Goal: Information Seeking & Learning: Learn about a topic

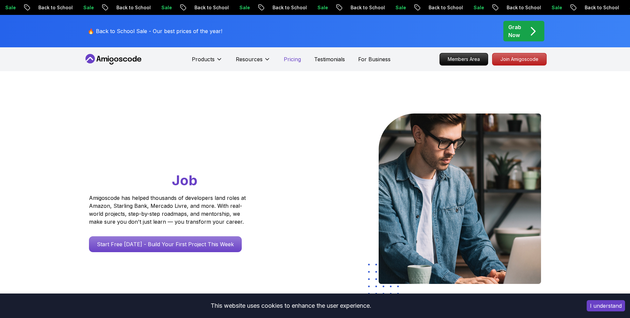
click at [289, 57] on p "Pricing" at bounding box center [292, 59] width 17 height 8
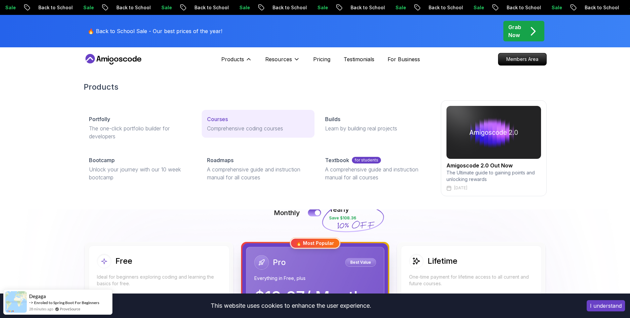
click at [230, 119] on div "Courses" at bounding box center [258, 119] width 102 height 8
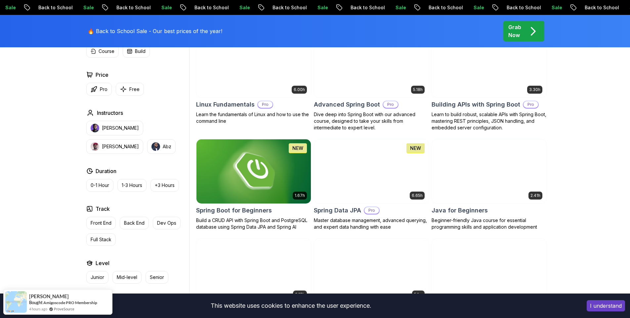
scroll to position [238, 0]
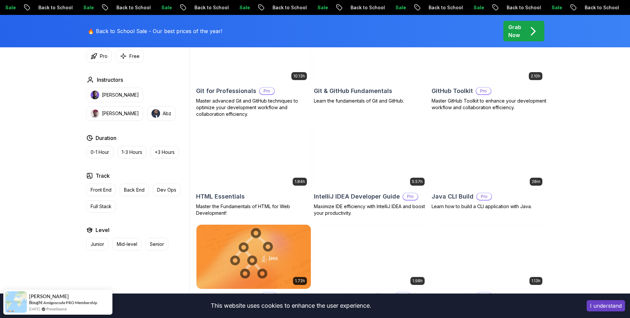
scroll to position [774, 0]
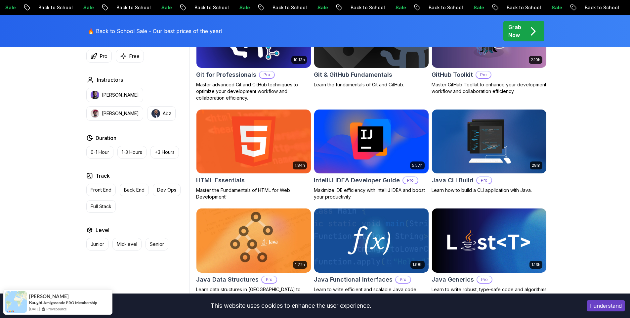
click at [356, 182] on h2 "IntelliJ IDEA Developer Guide" at bounding box center [357, 180] width 86 height 9
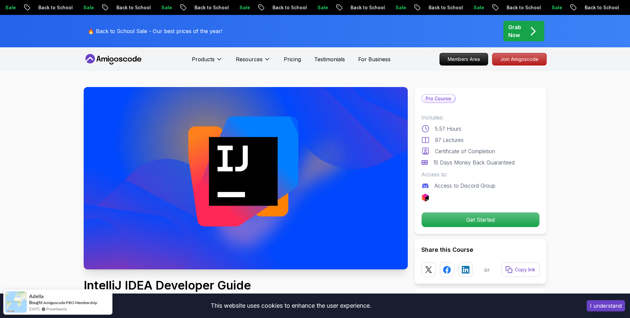
click at [457, 188] on p "Access to Discord Group" at bounding box center [465, 186] width 61 height 8
click at [426, 195] on img at bounding box center [426, 198] width 8 height 8
drag, startPoint x: 426, startPoint y: 195, endPoint x: 471, endPoint y: 195, distance: 45.3
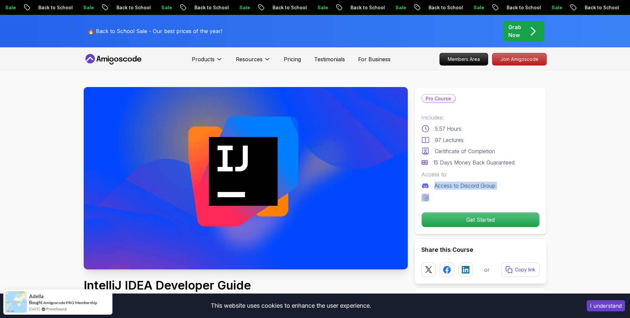
click at [426, 195] on img at bounding box center [426, 198] width 8 height 8
click at [491, 196] on div at bounding box center [481, 198] width 118 height 8
drag, startPoint x: 505, startPoint y: 206, endPoint x: 459, endPoint y: 163, distance: 62.5
click at [451, 161] on div "Pro Course Includes: 5.57 Hours 97 Lectures Certificate of Completion 15 Days M…" at bounding box center [481, 160] width 132 height 147
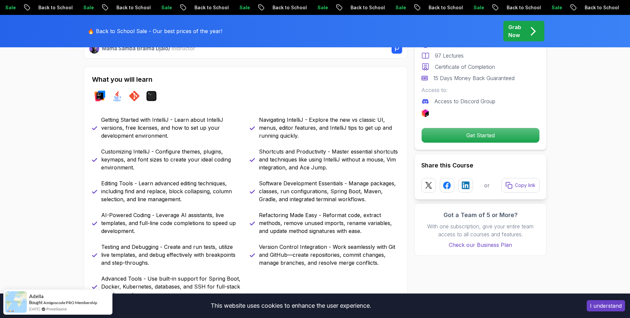
scroll to position [298, 0]
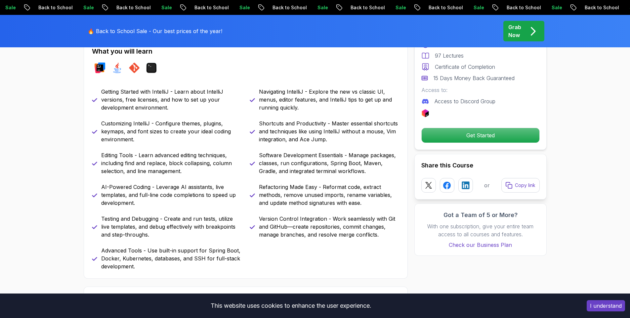
click at [164, 120] on p "Customizing IntelliJ - Configure themes, plugins, keymaps, and font sizes to cr…" at bounding box center [171, 131] width 141 height 24
drag, startPoint x: 164, startPoint y: 120, endPoint x: 171, endPoint y: 136, distance: 16.6
click at [171, 136] on p "Customizing IntelliJ - Configure themes, plugins, keymaps, and font sizes to cr…" at bounding box center [171, 131] width 141 height 24
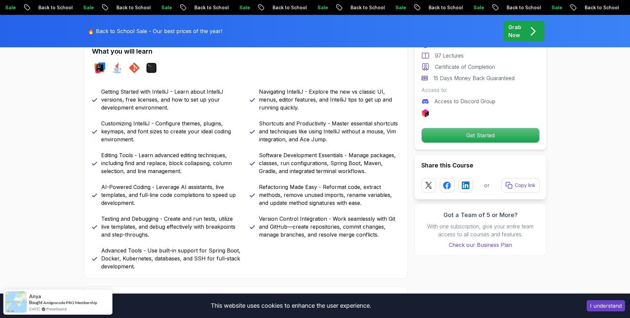
click at [166, 152] on p "Editing Tools - Learn advanced editing techniques, including find and replace, …" at bounding box center [171, 163] width 141 height 24
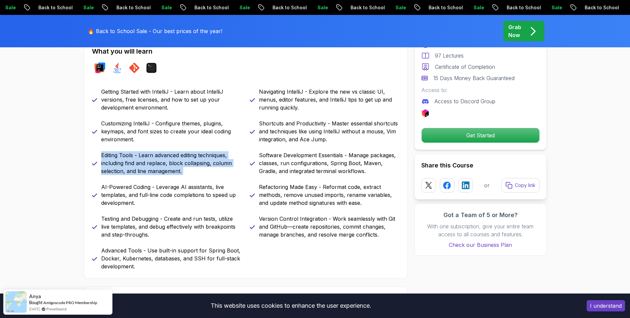
click at [166, 152] on p "Editing Tools - Learn advanced editing techniques, including find and replace, …" at bounding box center [171, 163] width 141 height 24
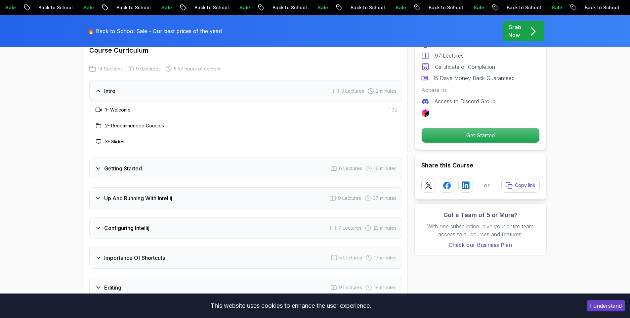
scroll to position [953, 0]
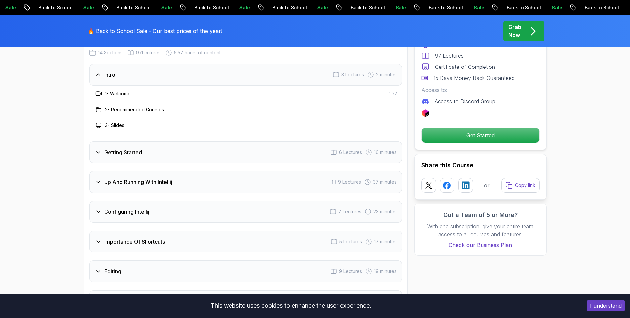
click at [255, 144] on div "Getting Started 6 Lectures 16 minutes" at bounding box center [245, 152] width 313 height 22
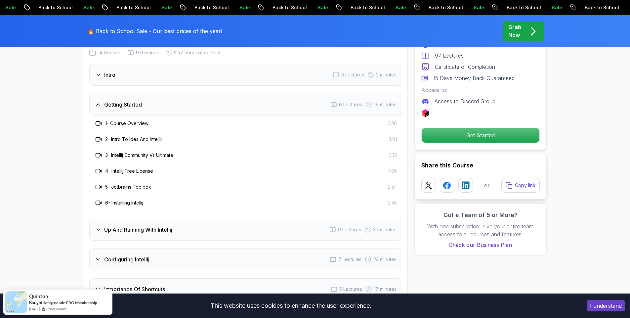
click at [169, 152] on h3 "3 - Intellij Community Vs Ultimate" at bounding box center [139, 155] width 68 height 7
click at [509, 135] on p "Get Started" at bounding box center [481, 135] width 112 height 14
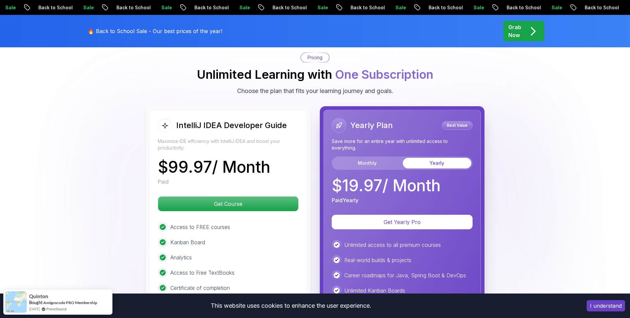
scroll to position [1565, 0]
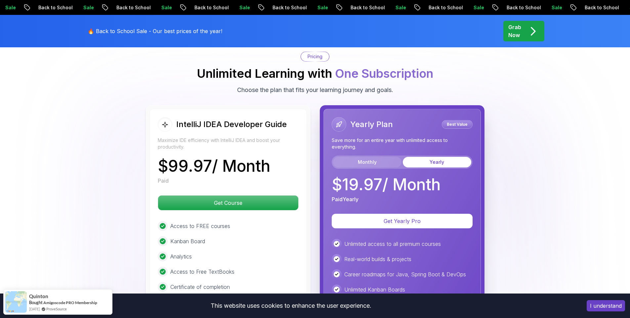
click at [382, 157] on button "Monthly" at bounding box center [367, 162] width 69 height 11
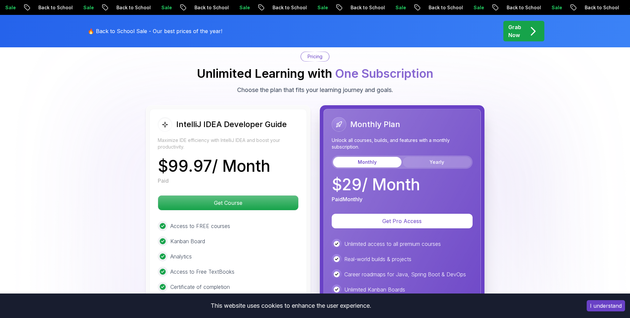
click at [439, 157] on button "Yearly" at bounding box center [437, 162] width 69 height 11
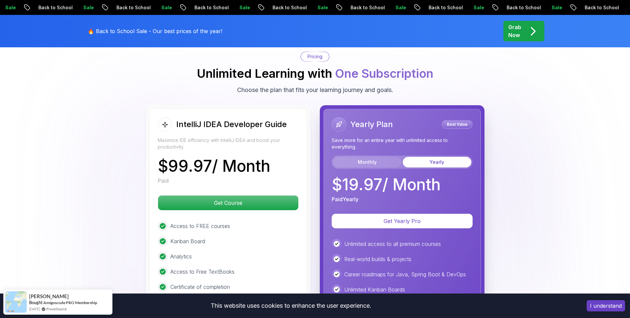
click at [383, 157] on button "Monthly" at bounding box center [367, 162] width 69 height 11
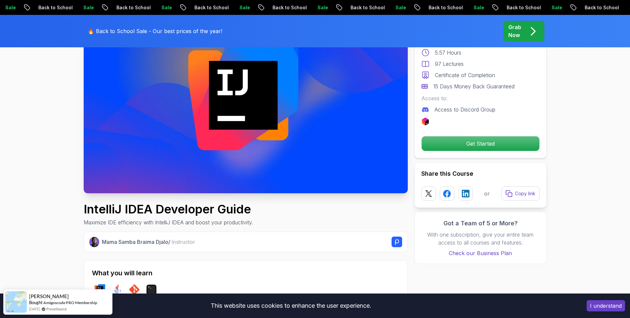
scroll to position [0, 0]
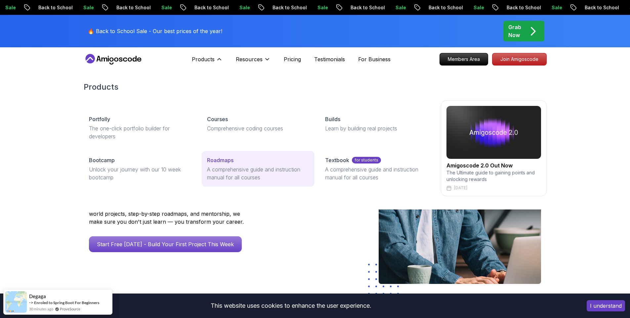
click at [225, 168] on p "A comprehensive guide and instruction manual for all courses" at bounding box center [258, 173] width 102 height 16
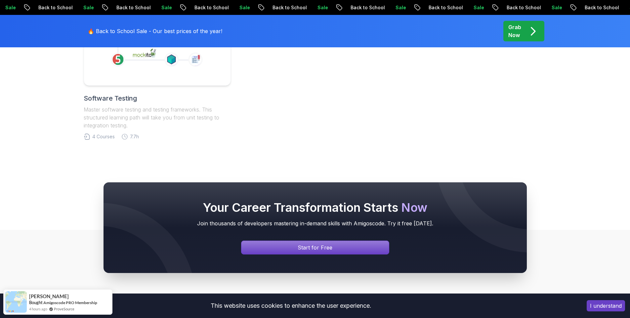
scroll to position [357, 0]
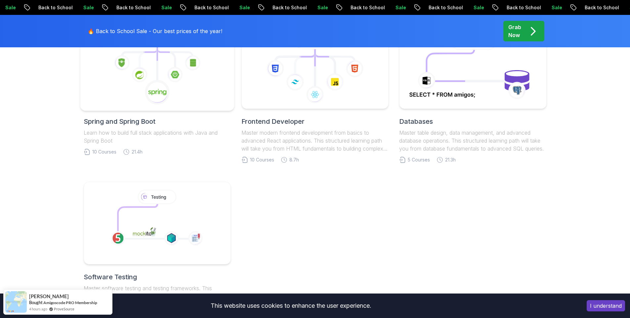
click at [165, 100] on icon at bounding box center [157, 92] width 25 height 25
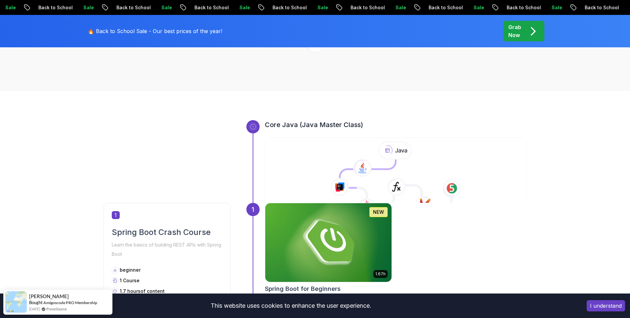
scroll to position [238, 0]
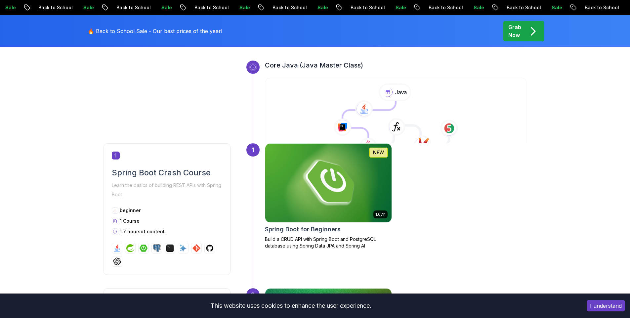
scroll to position [298, 0]
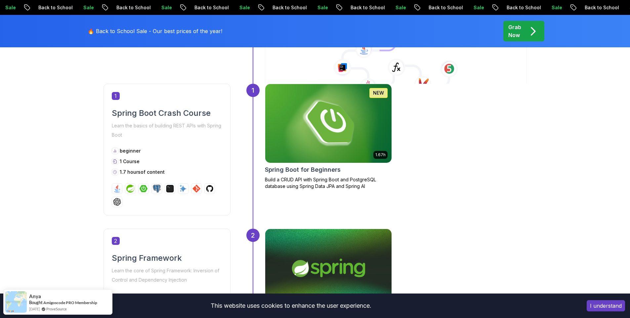
click at [167, 117] on h2 "Spring Boot Crash Course" at bounding box center [167, 113] width 111 height 11
click at [166, 128] on p "Learn the basics of building REST APIs with Spring Boot" at bounding box center [167, 130] width 111 height 19
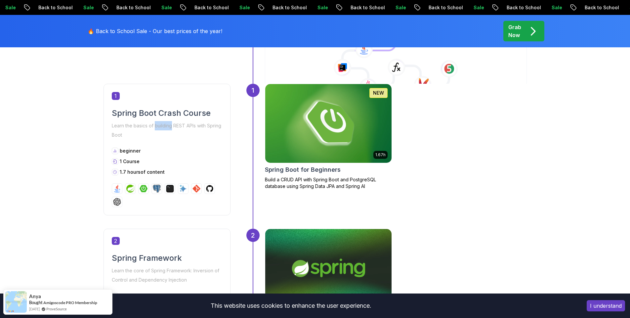
click at [166, 128] on p "Learn the basics of building REST APIs with Spring Boot" at bounding box center [167, 130] width 111 height 19
click at [320, 110] on img at bounding box center [328, 123] width 133 height 83
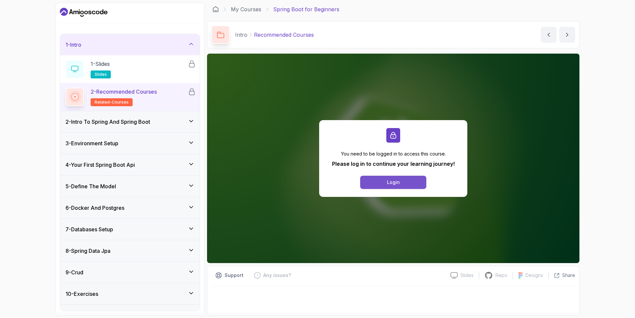
click at [395, 182] on div "Login" at bounding box center [393, 182] width 13 height 7
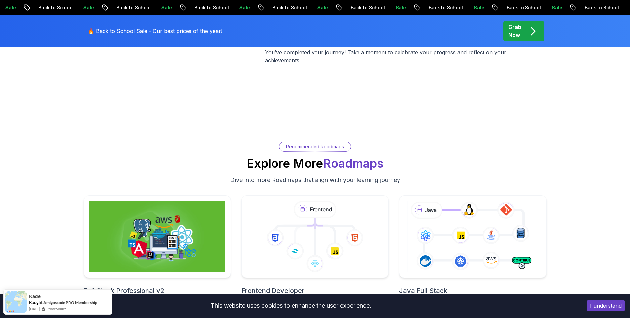
scroll to position [1430, 0]
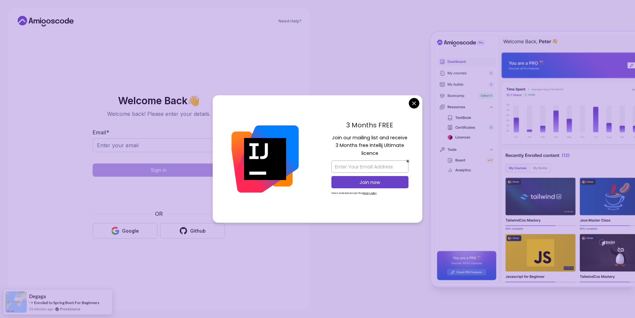
click at [221, 41] on div "Welcome Back 👋 Welcome back! Please enter your details. Email * Sign in OR Goog…" at bounding box center [159, 167] width 222 height 270
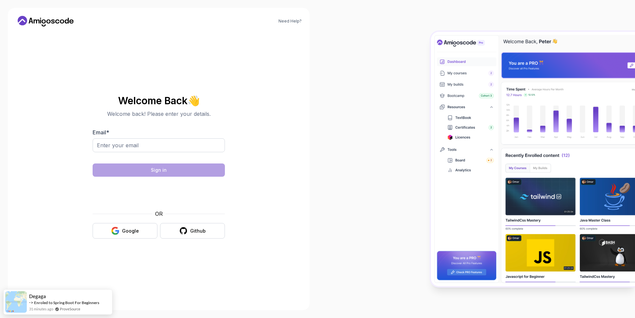
click at [415, 103] on body "Need Help? Welcome Back 👋 Welcome back! Please enter your details. Email * Sign…" at bounding box center [317, 159] width 635 height 318
